Goal: Task Accomplishment & Management: Use online tool/utility

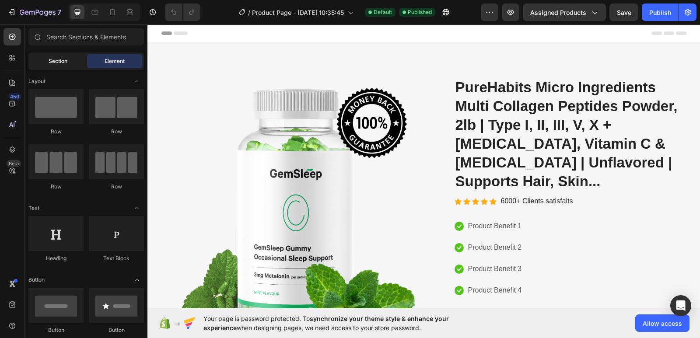
click at [70, 60] on div "Section" at bounding box center [57, 61] width 55 height 14
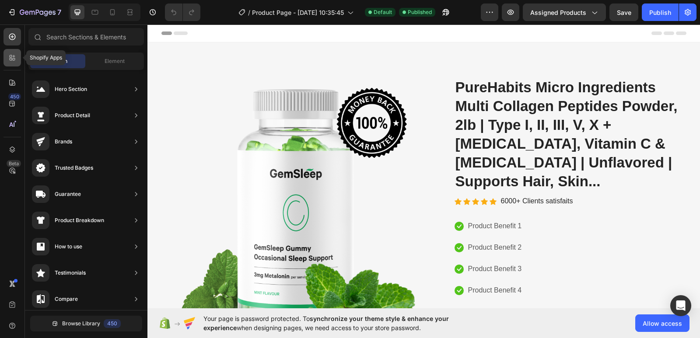
click at [16, 59] on icon at bounding box center [12, 57] width 9 height 9
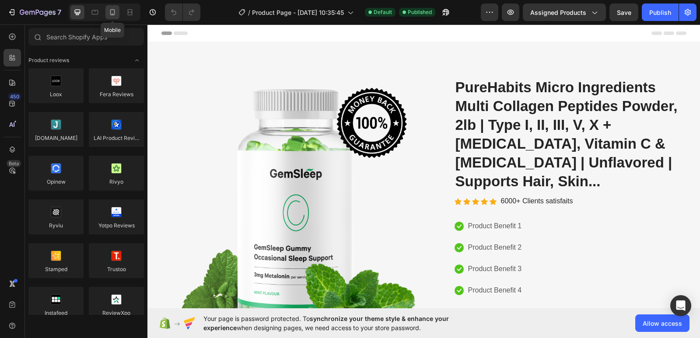
click at [113, 17] on div at bounding box center [112, 12] width 14 height 14
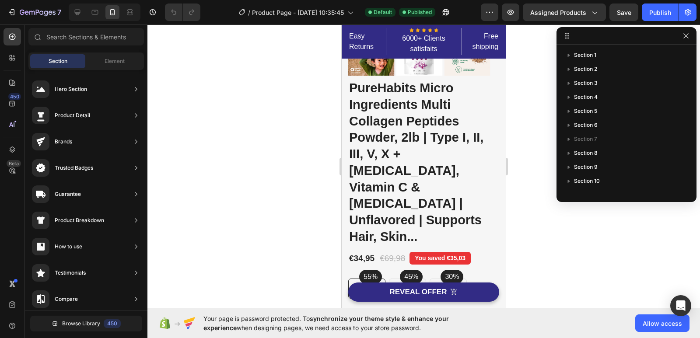
scroll to position [157, 0]
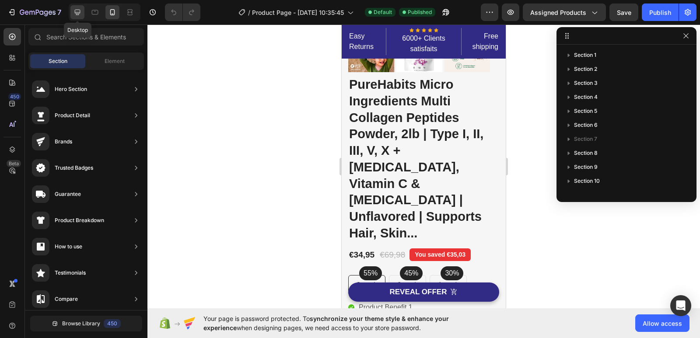
click at [77, 16] on icon at bounding box center [77, 12] width 9 height 9
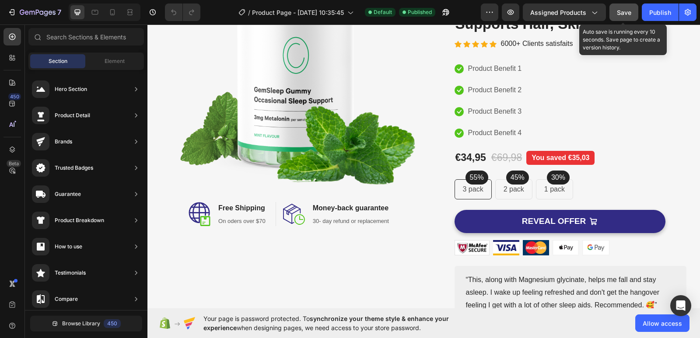
click at [620, 14] on span "Save" at bounding box center [624, 12] width 14 height 7
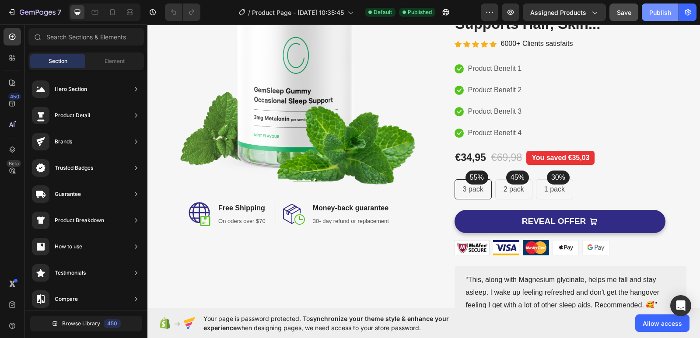
click at [650, 13] on div "Publish" at bounding box center [660, 12] width 22 height 9
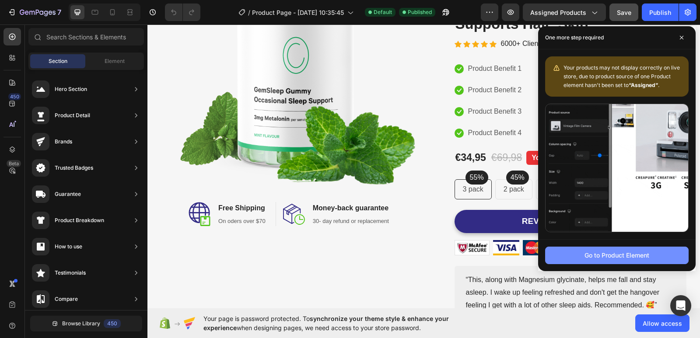
click at [636, 258] on div "Go to Product Element" at bounding box center [616, 255] width 65 height 9
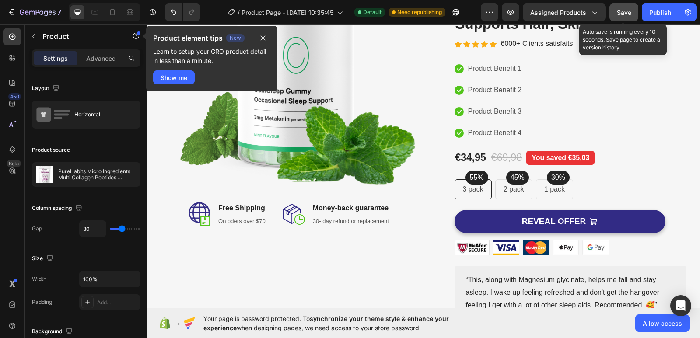
click at [629, 14] on span "Save" at bounding box center [624, 12] width 14 height 7
